Goal: Find specific page/section: Find specific page/section

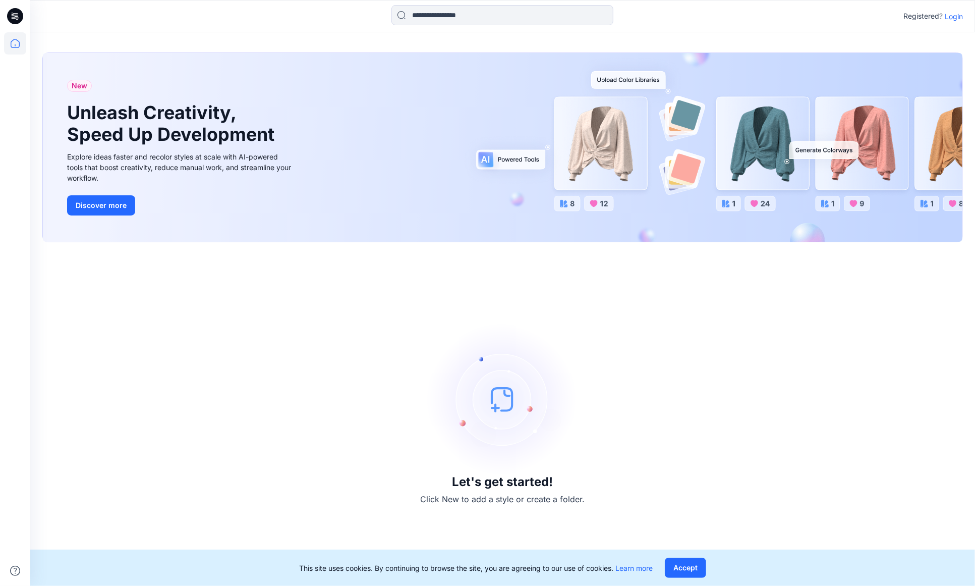
click at [955, 14] on p "Login" at bounding box center [954, 16] width 18 height 11
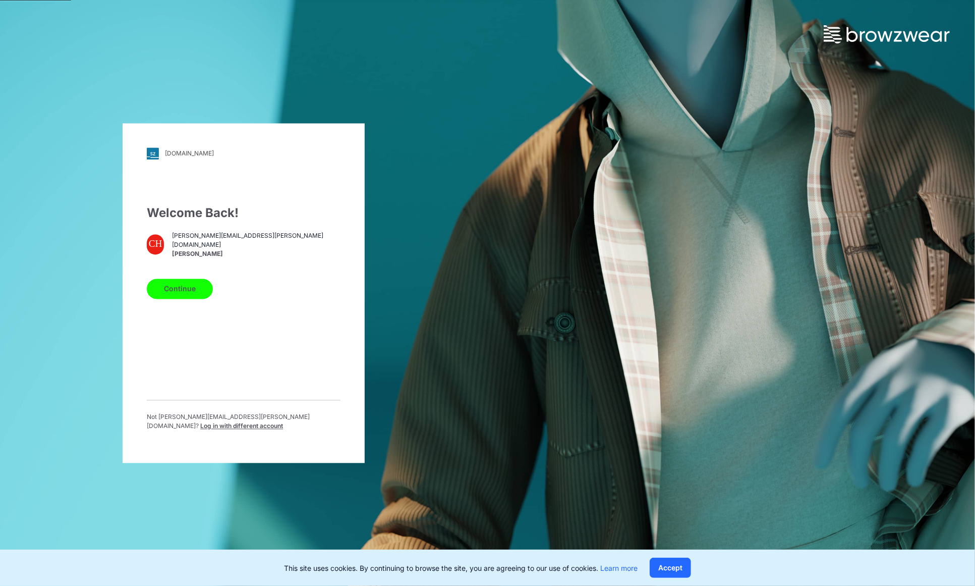
drag, startPoint x: 179, startPoint y: 298, endPoint x: 385, endPoint y: 296, distance: 206.4
click at [179, 298] on button "Continue" at bounding box center [180, 289] width 66 height 20
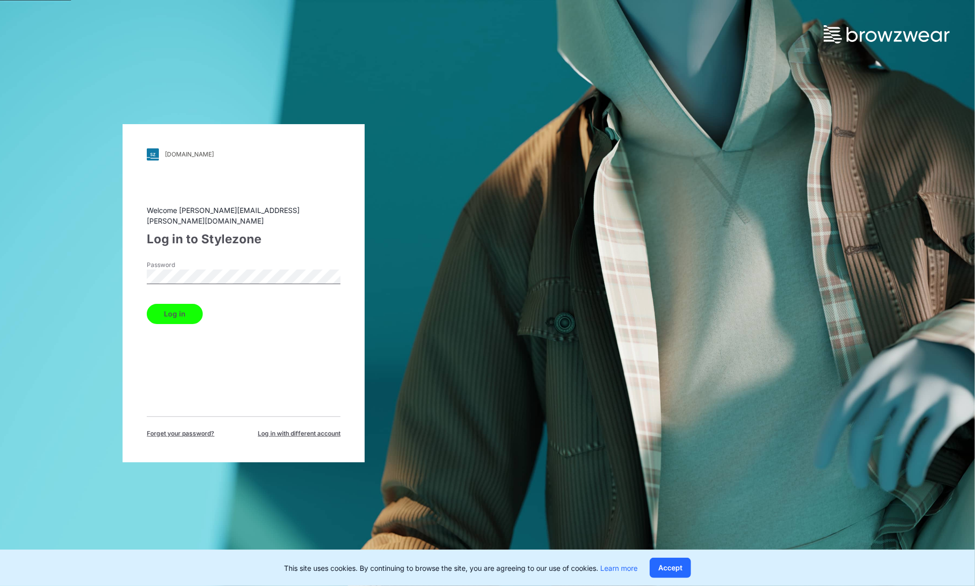
click at [174, 304] on button "Log in" at bounding box center [175, 314] width 56 height 20
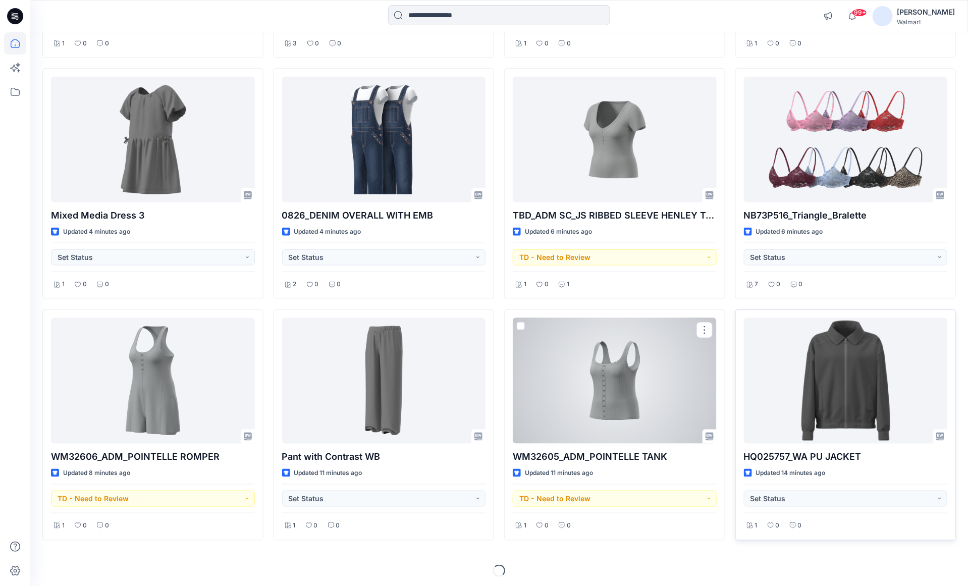
scroll to position [316, 0]
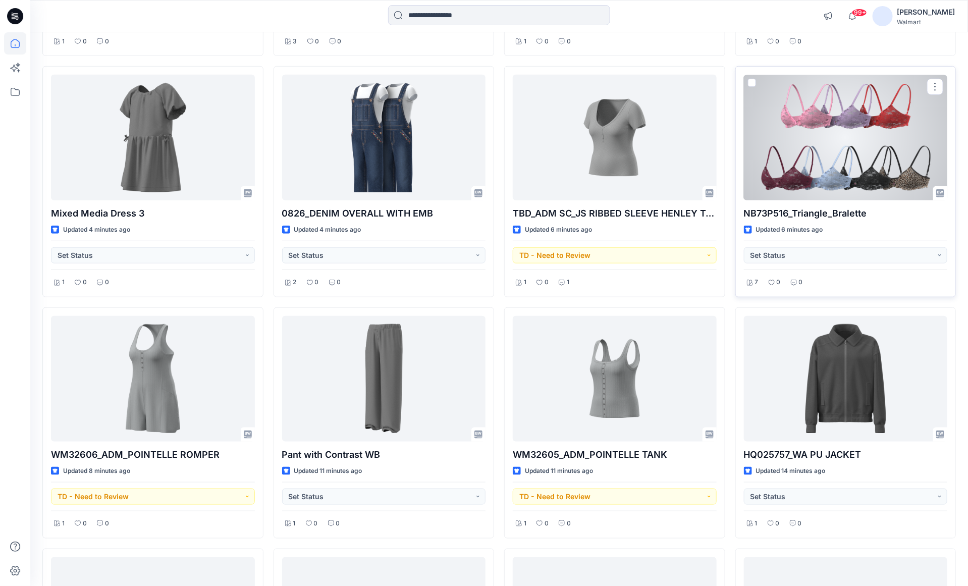
click at [871, 128] on div at bounding box center [846, 138] width 204 height 126
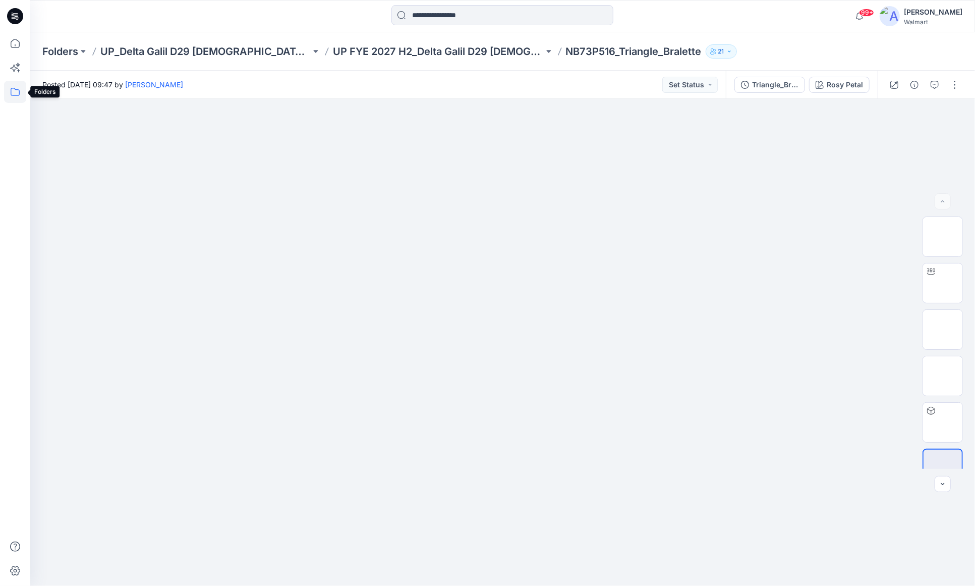
click at [18, 97] on icon at bounding box center [15, 92] width 22 height 22
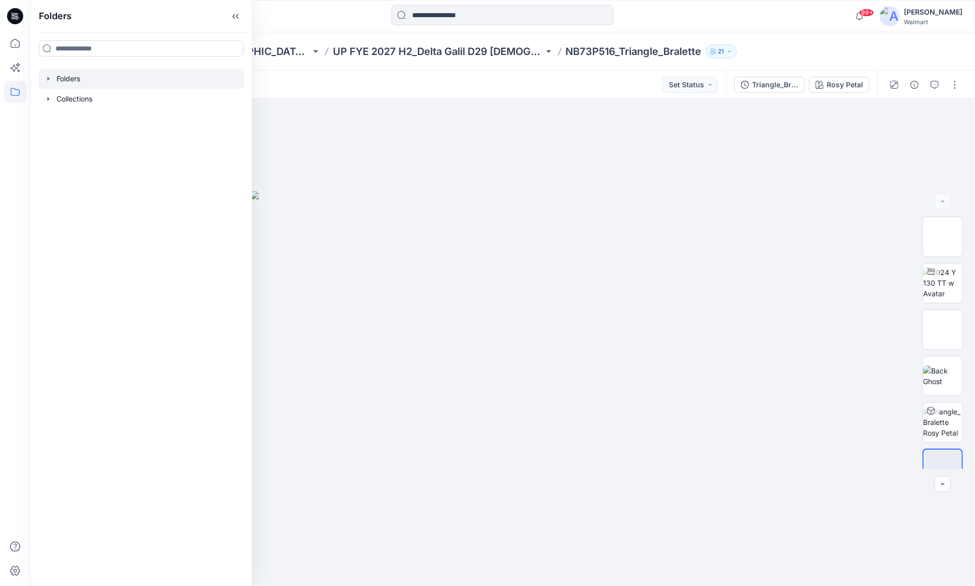
click at [57, 79] on div at bounding box center [141, 79] width 206 height 20
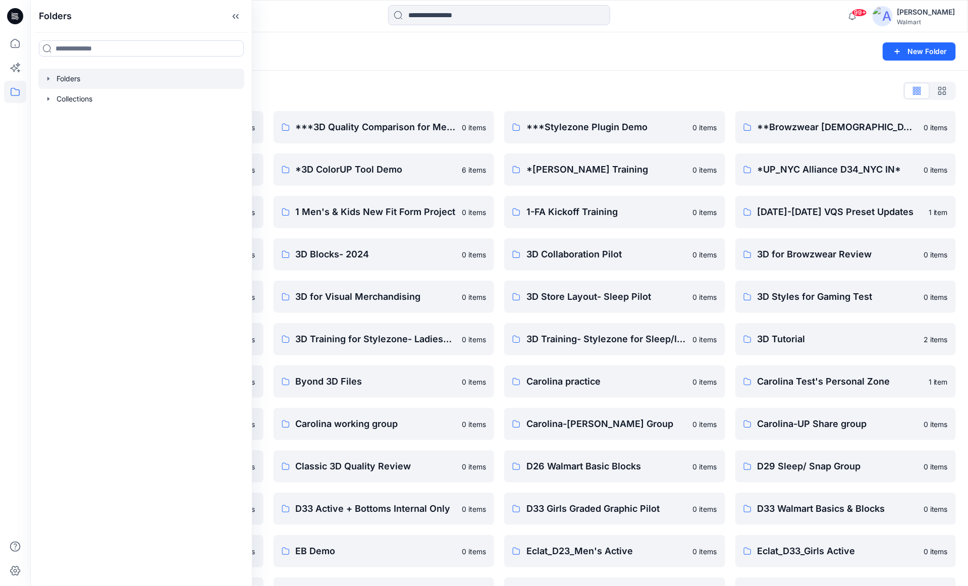
click at [49, 77] on icon "button" at bounding box center [48, 79] width 8 height 8
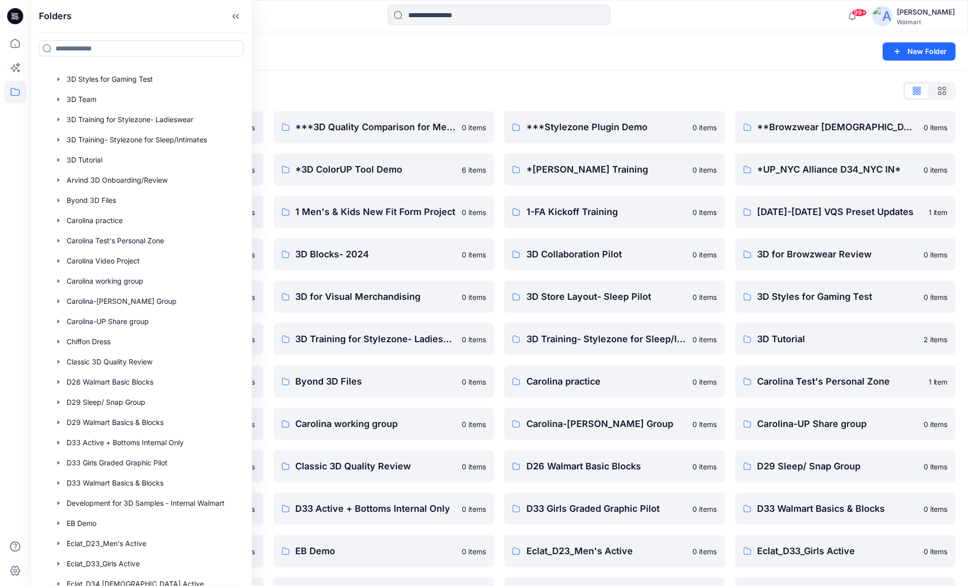
scroll to position [543, 0]
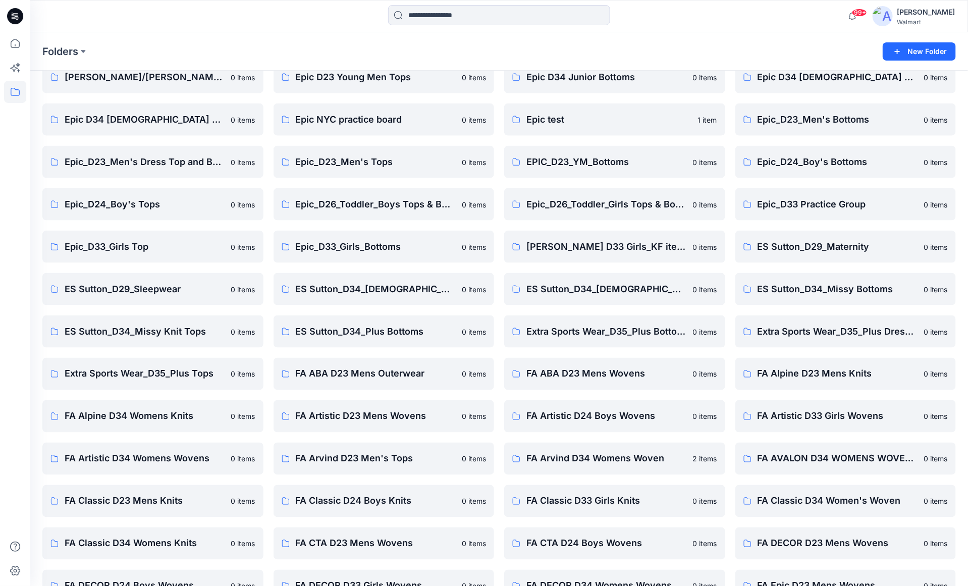
scroll to position [807, 0]
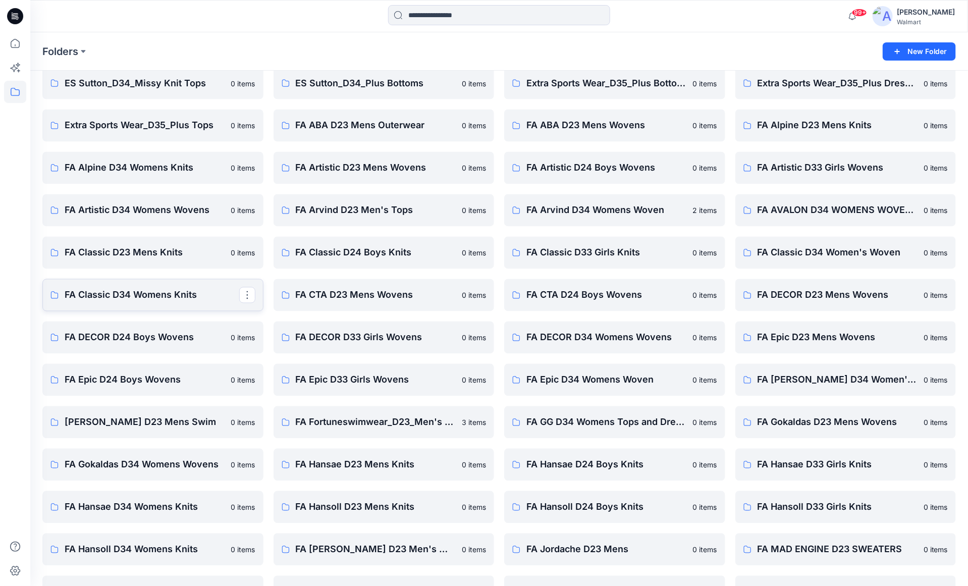
click at [112, 292] on p "FA Classic D34 Womens Knits" at bounding box center [152, 295] width 175 height 14
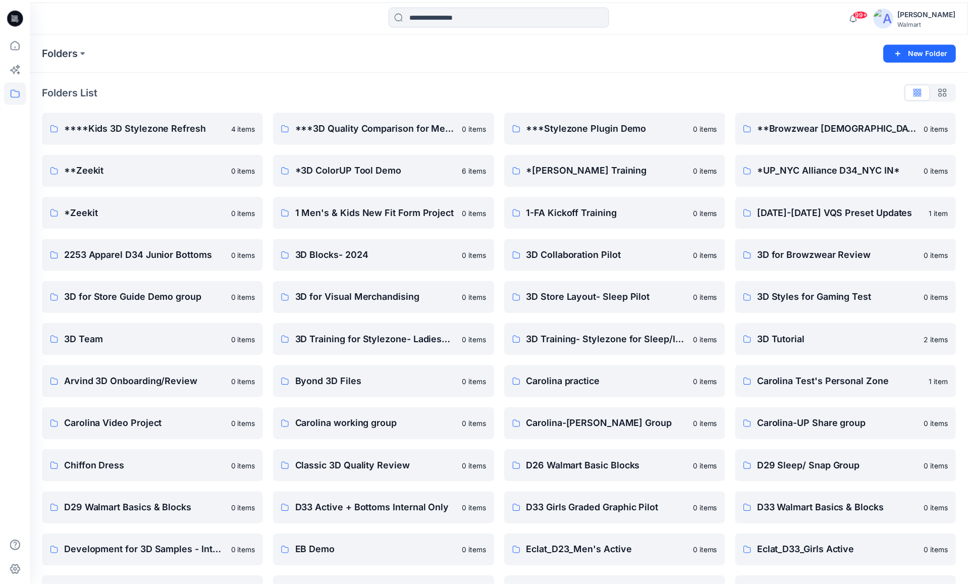
scroll to position [807, 0]
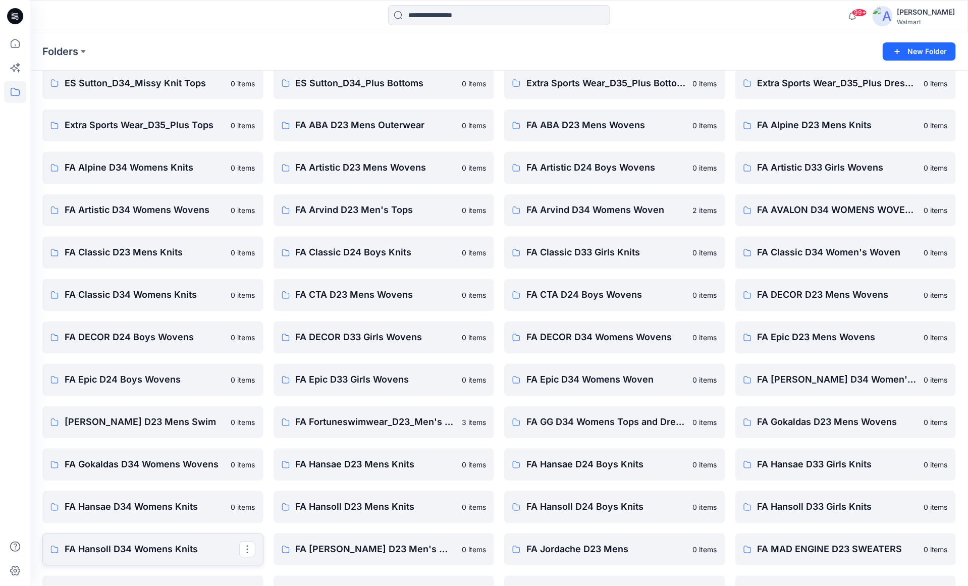
click at [151, 554] on p "FA Hansoll D34 Womens Knits" at bounding box center [152, 549] width 175 height 14
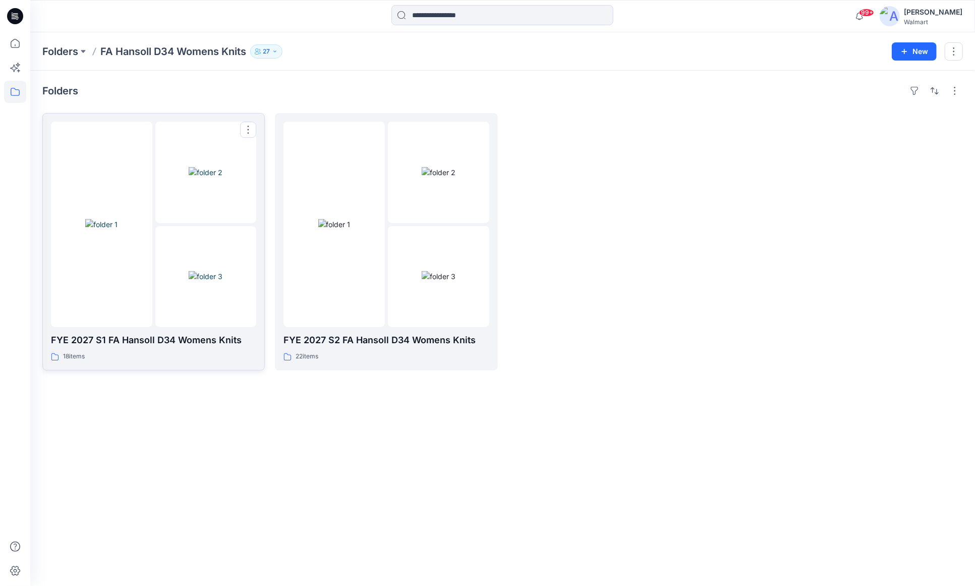
click at [153, 261] on div at bounding box center [153, 224] width 205 height 205
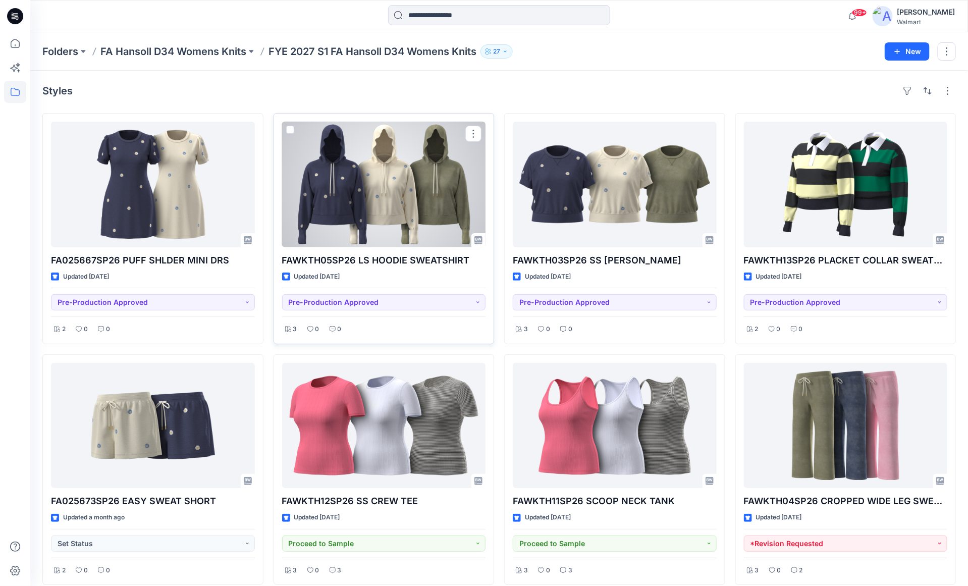
click at [416, 199] on div at bounding box center [384, 185] width 204 height 126
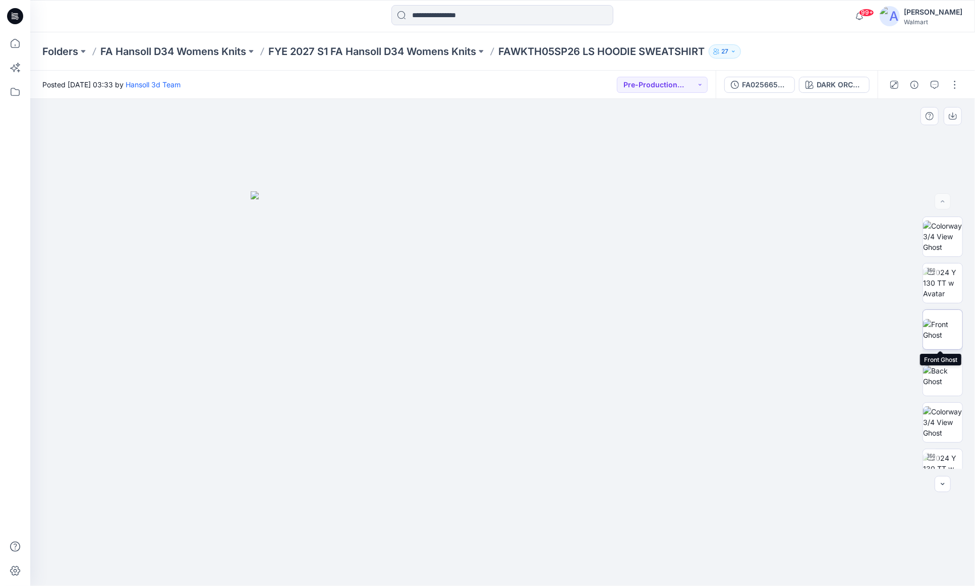
click at [944, 336] on img at bounding box center [942, 329] width 39 height 21
click at [955, 118] on icon "button" at bounding box center [953, 116] width 8 height 8
click at [942, 375] on img at bounding box center [942, 375] width 39 height 21
click at [952, 116] on icon "button" at bounding box center [953, 116] width 8 height 8
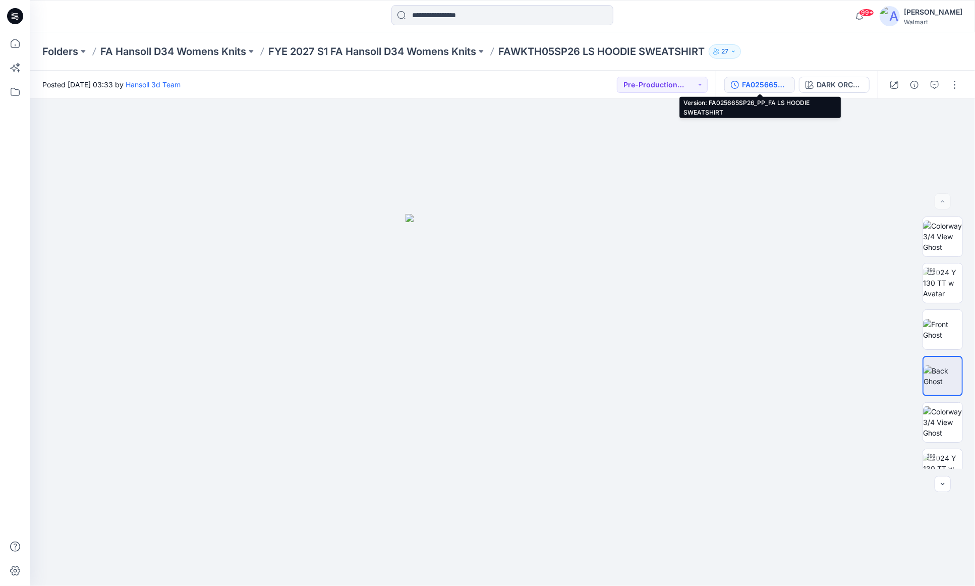
click at [771, 84] on div "FA025665SP26_PP_FA LS HOODIE SWEATSHIRT" at bounding box center [765, 84] width 46 height 11
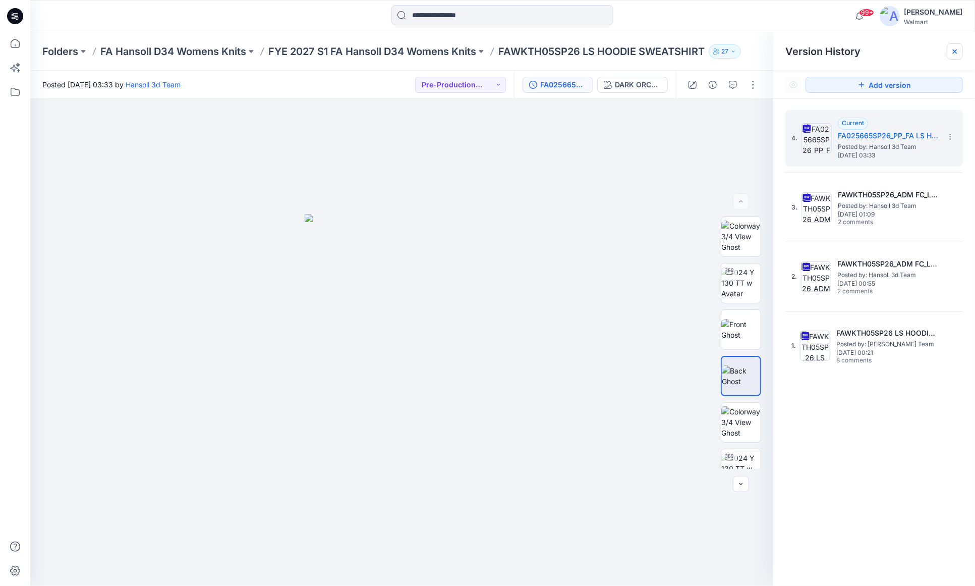
click at [957, 52] on icon at bounding box center [955, 51] width 4 height 4
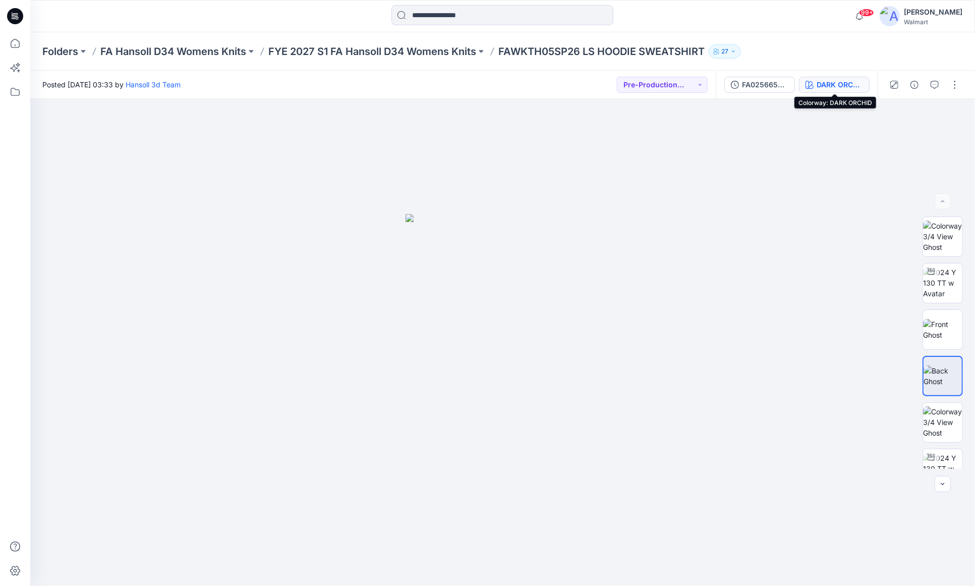
click at [837, 87] on div "DARK ORCHID" at bounding box center [840, 84] width 46 height 11
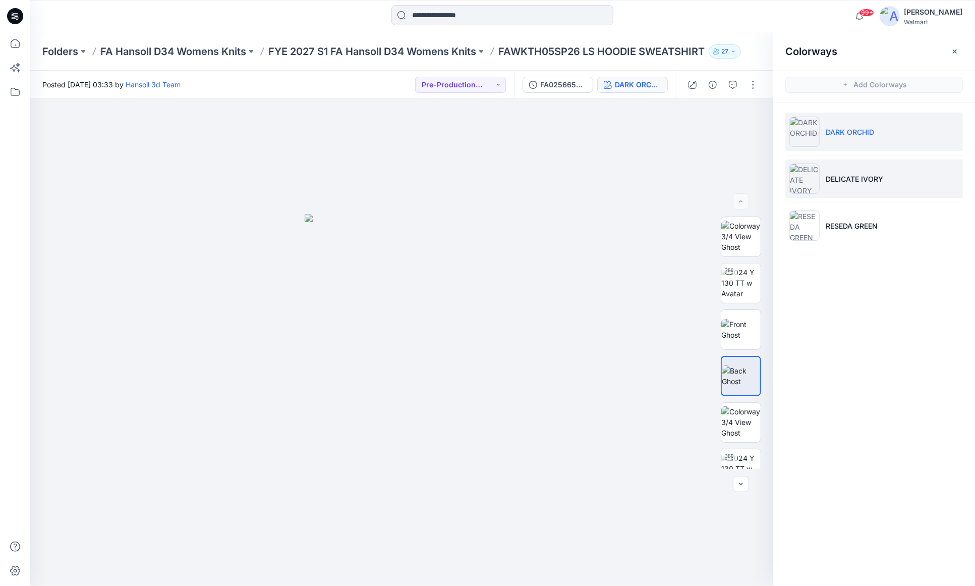
click at [884, 169] on li "DELICATE IVORY" at bounding box center [875, 178] width 178 height 38
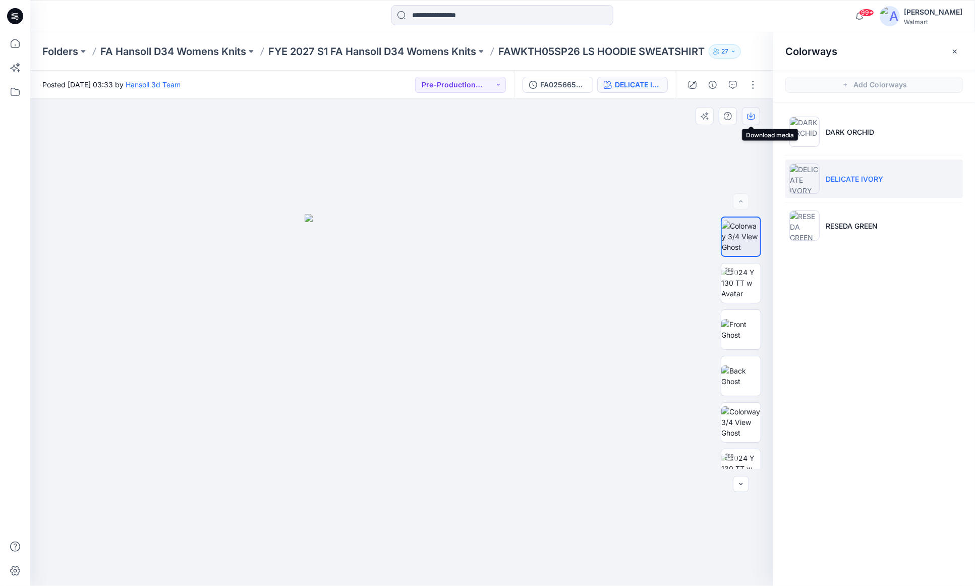
click at [754, 116] on icon "button" at bounding box center [751, 116] width 8 height 8
click at [668, 18] on div at bounding box center [502, 16] width 472 height 22
click at [656, 85] on div "DELICATE IVORY" at bounding box center [638, 84] width 46 height 11
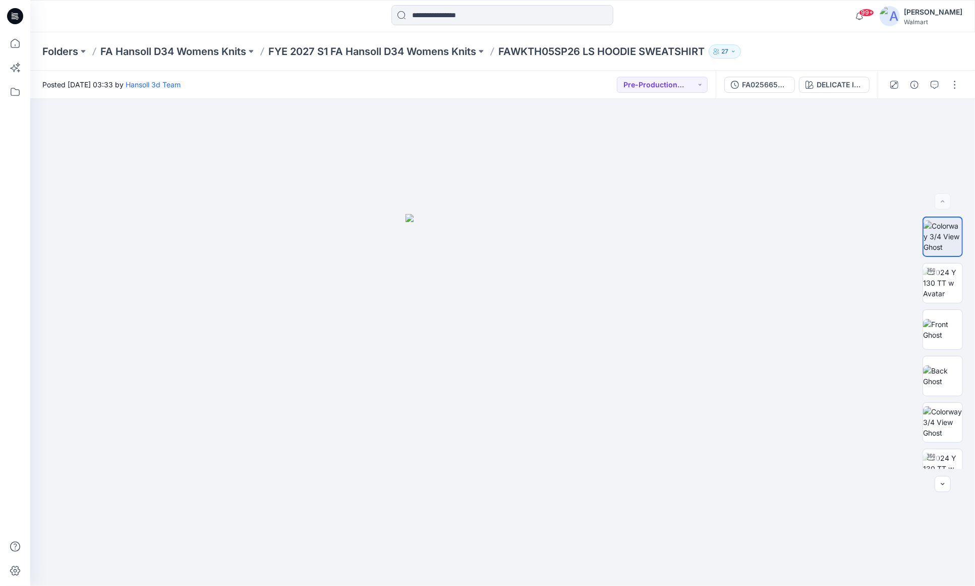
click at [821, 47] on div "Folders FA Hansoll D34 Womens Knits FYE 2027 S1 FA Hansoll D34 Womens Knits FAW…" at bounding box center [463, 51] width 842 height 14
click at [843, 80] on div "DELICATE IVORY" at bounding box center [840, 84] width 46 height 11
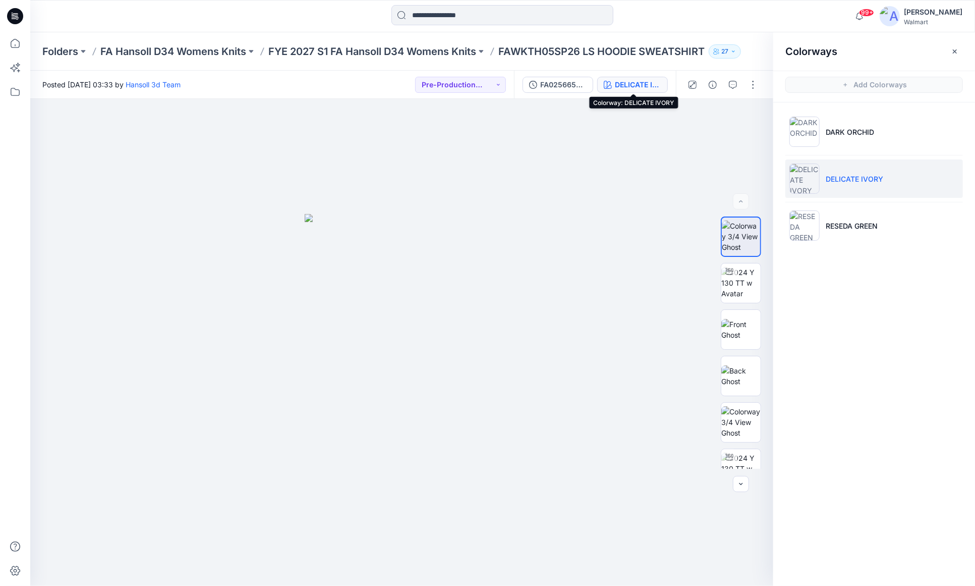
click at [621, 84] on div "DELICATE IVORY" at bounding box center [638, 84] width 46 height 11
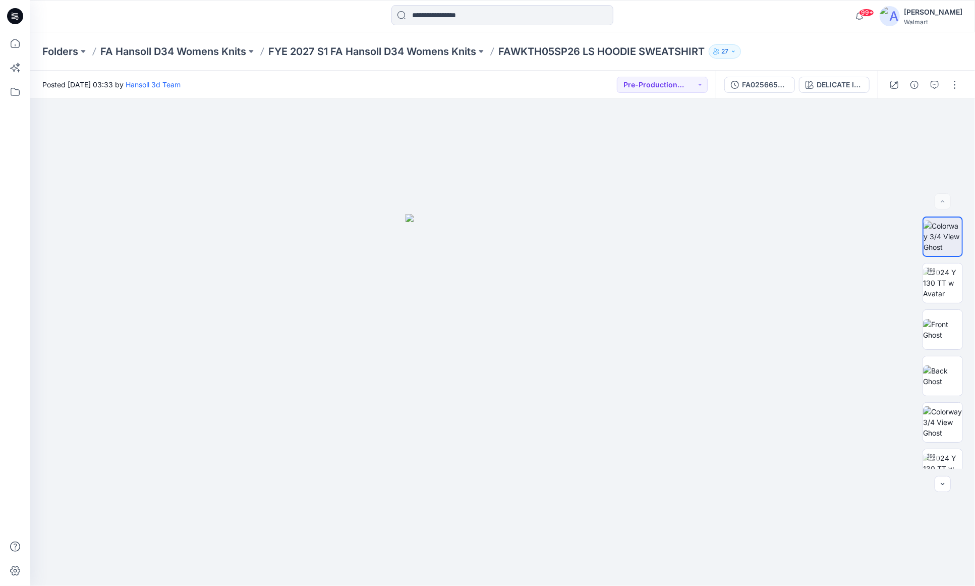
click at [839, 61] on div "Folders FA Hansoll D34 Womens Knits FYE 2027 S1 FA Hansoll D34 Womens Knits FAW…" at bounding box center [502, 51] width 945 height 38
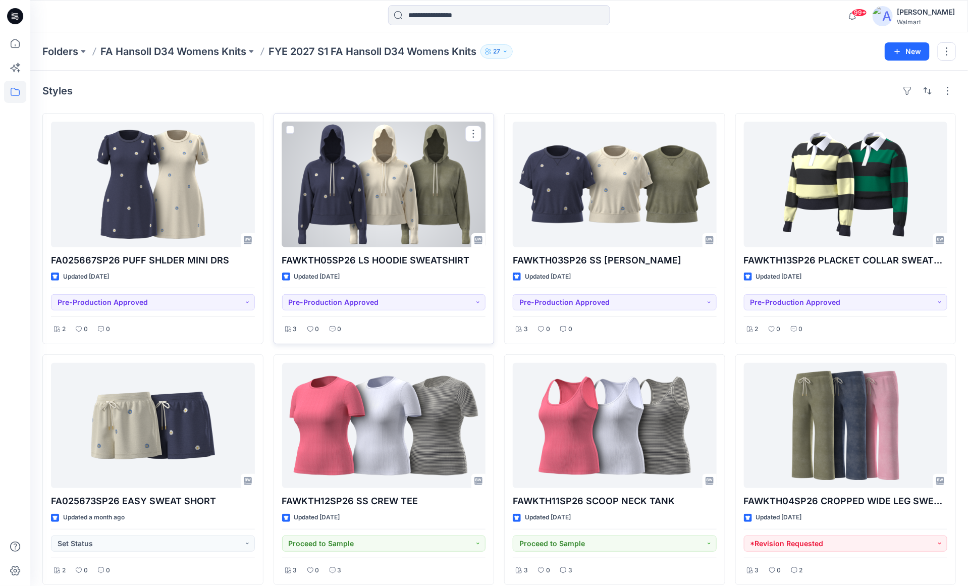
click at [404, 188] on div at bounding box center [384, 185] width 204 height 126
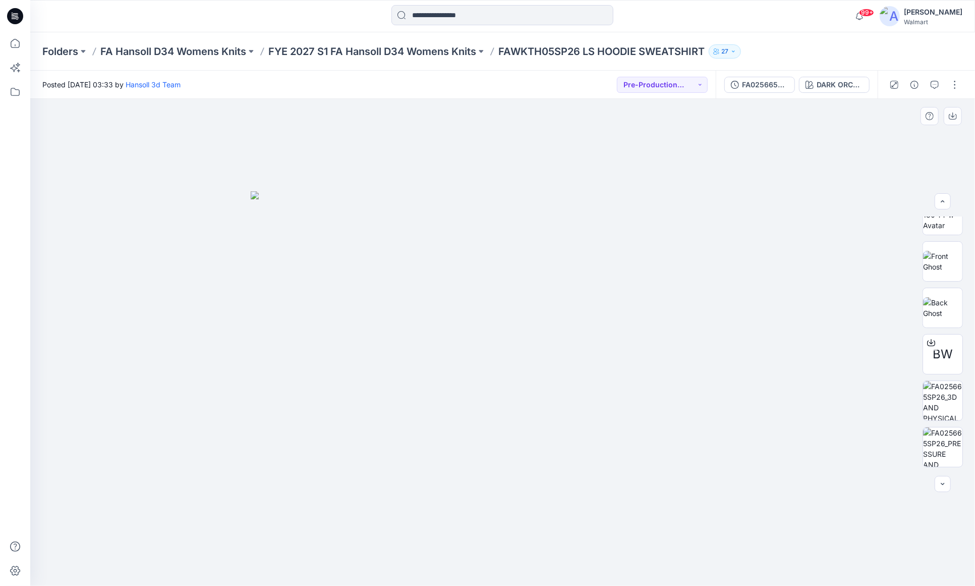
scroll to position [298, 0]
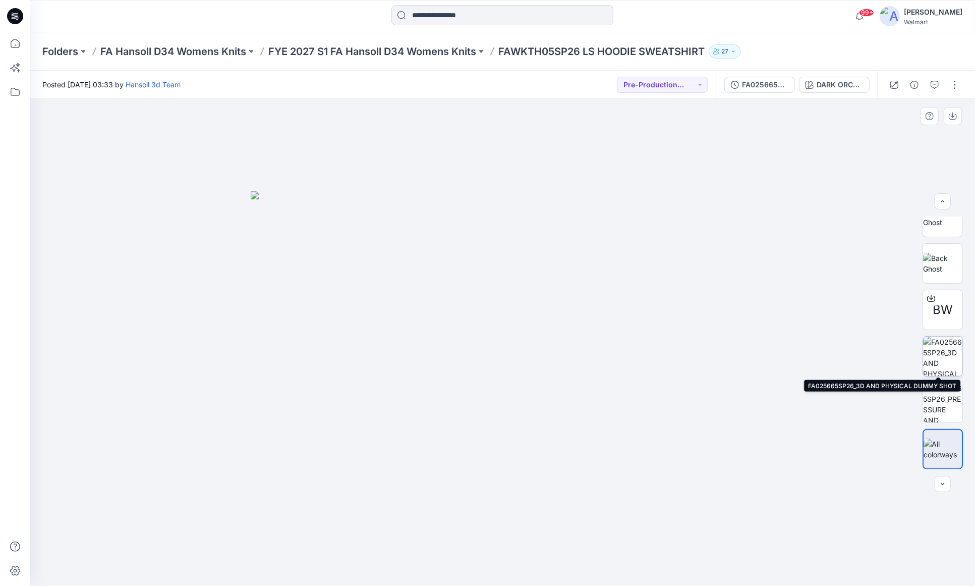
click at [951, 371] on img at bounding box center [942, 356] width 39 height 39
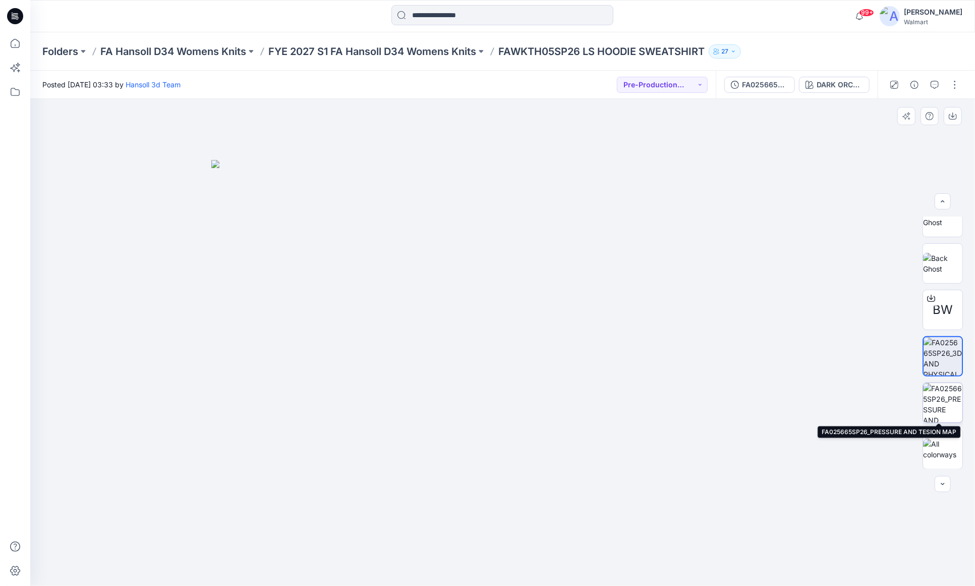
click at [953, 402] on img at bounding box center [942, 402] width 39 height 39
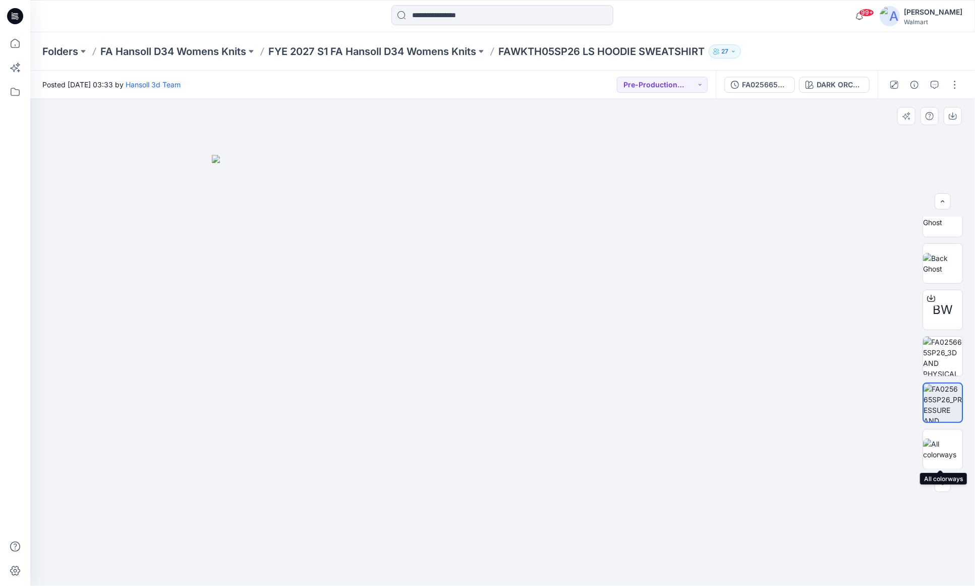
drag, startPoint x: 946, startPoint y: 452, endPoint x: 968, endPoint y: 469, distance: 28.4
click at [946, 451] on img at bounding box center [942, 449] width 39 height 21
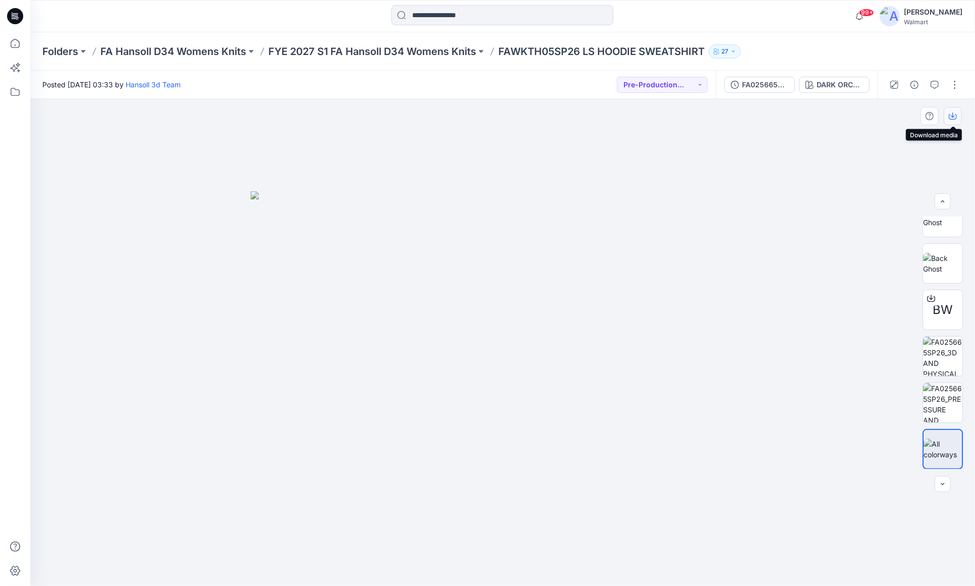
click at [955, 116] on icon "button" at bounding box center [953, 116] width 8 height 8
